Goal: Information Seeking & Learning: Understand process/instructions

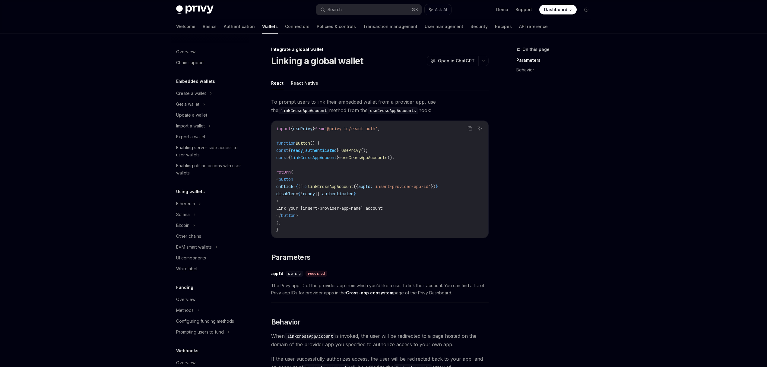
click at [597, 238] on div "Overview Chain support Embedded wallets Create a wallet Get a wallet Update a w…" at bounding box center [384, 283] width 444 height 498
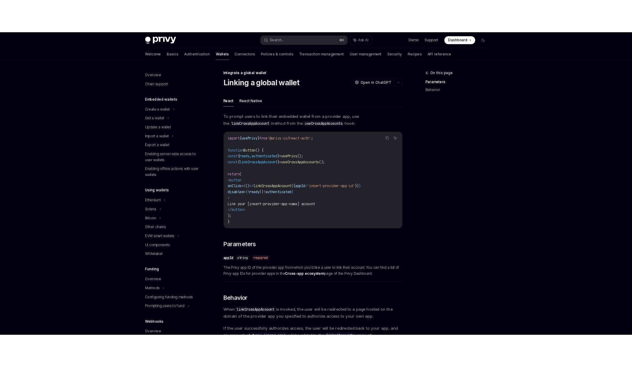
scroll to position [230, 0]
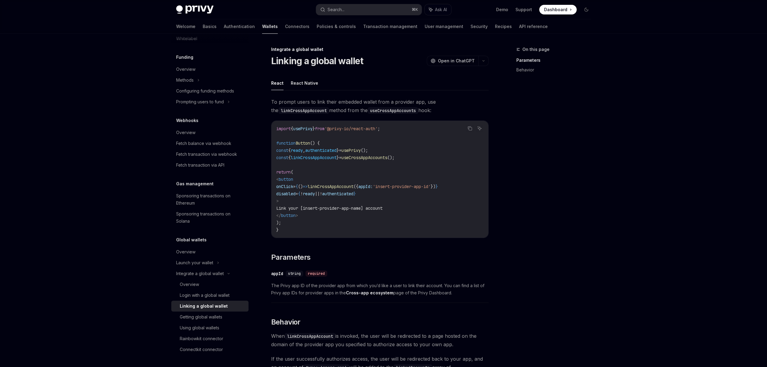
type textarea "*"
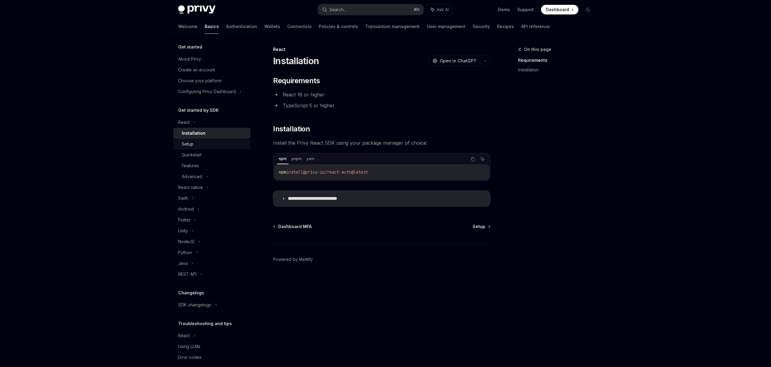
click at [189, 143] on div "Setup" at bounding box center [188, 144] width 12 height 7
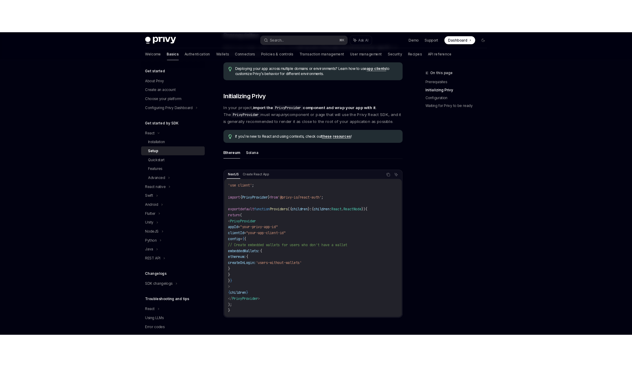
scroll to position [128, 0]
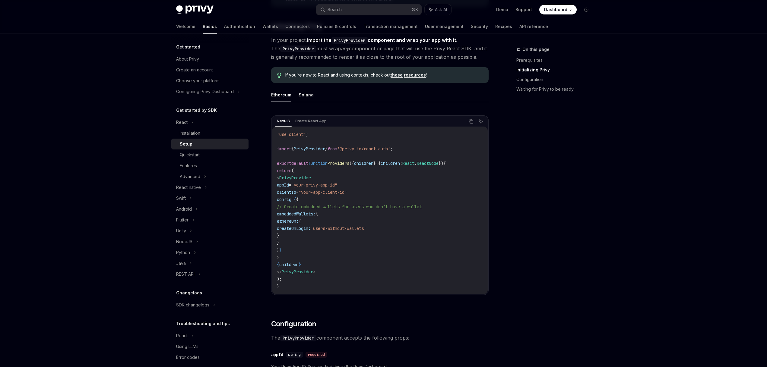
type textarea "*"
